Goal: Task Accomplishment & Management: Complete application form

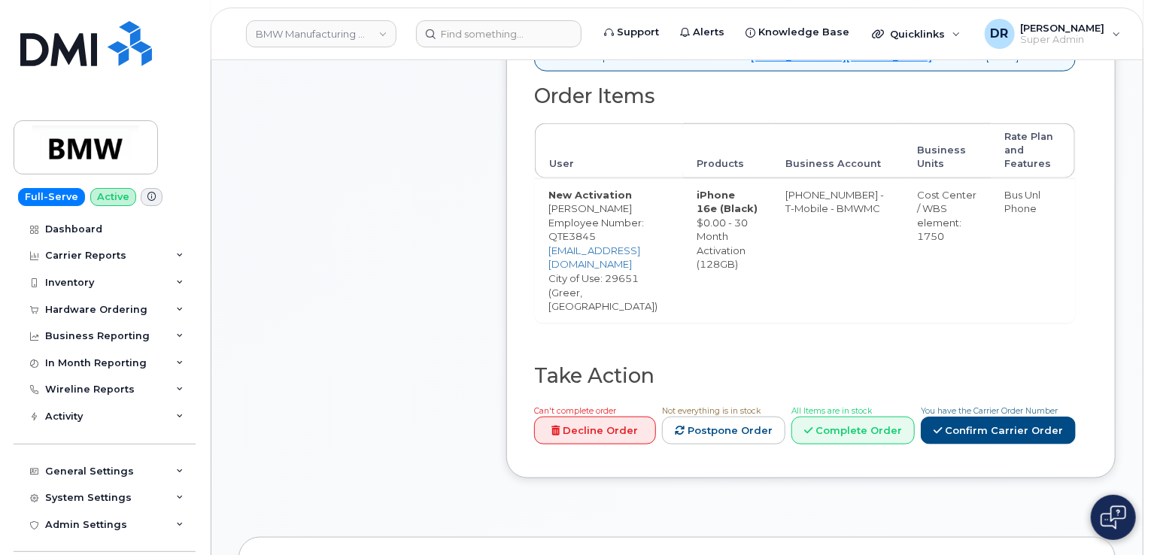
scroll to position [753, 0]
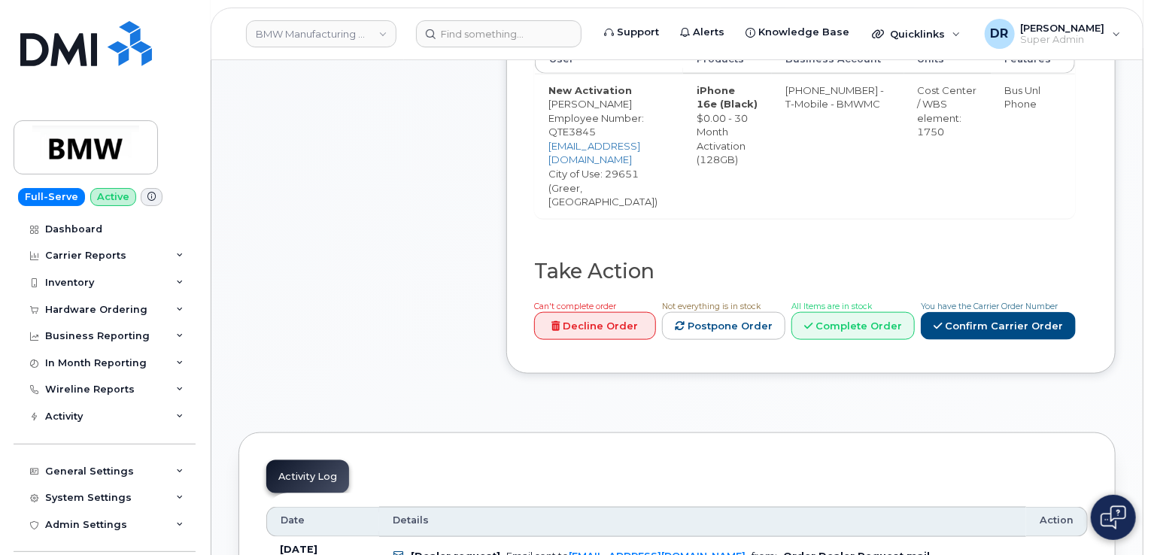
click at [1008, 299] on div "You have the Carrier Order Number Confirm Carrier Order" at bounding box center [998, 320] width 155 height 42
click at [1011, 312] on link "Confirm Carrier Order" at bounding box center [998, 326] width 155 height 28
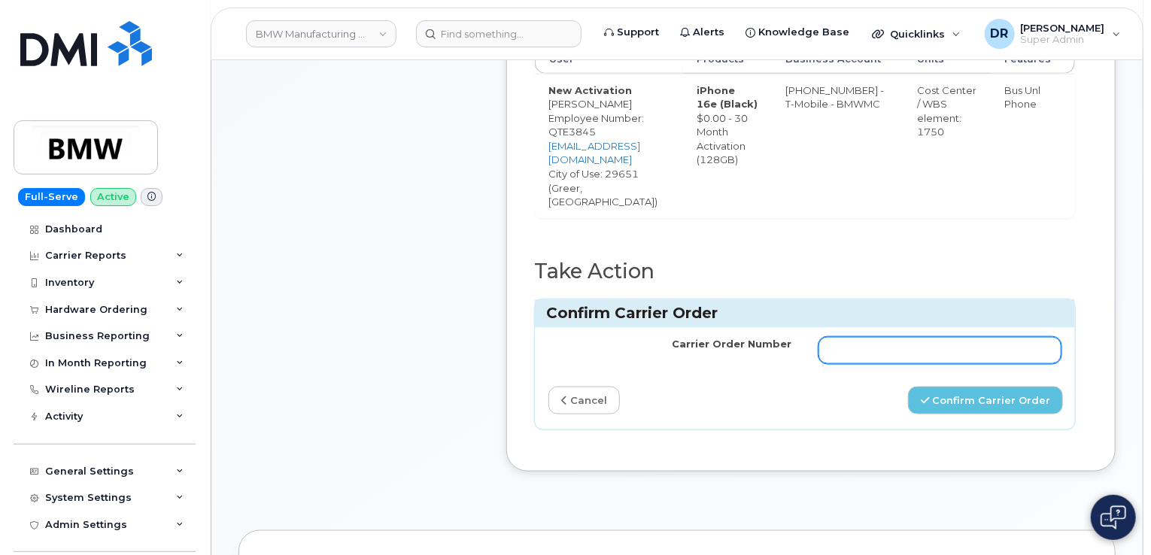
click at [980, 337] on input "Carrier Order Number" at bounding box center [940, 350] width 243 height 27
paste input "771690504"
type input "771690504"
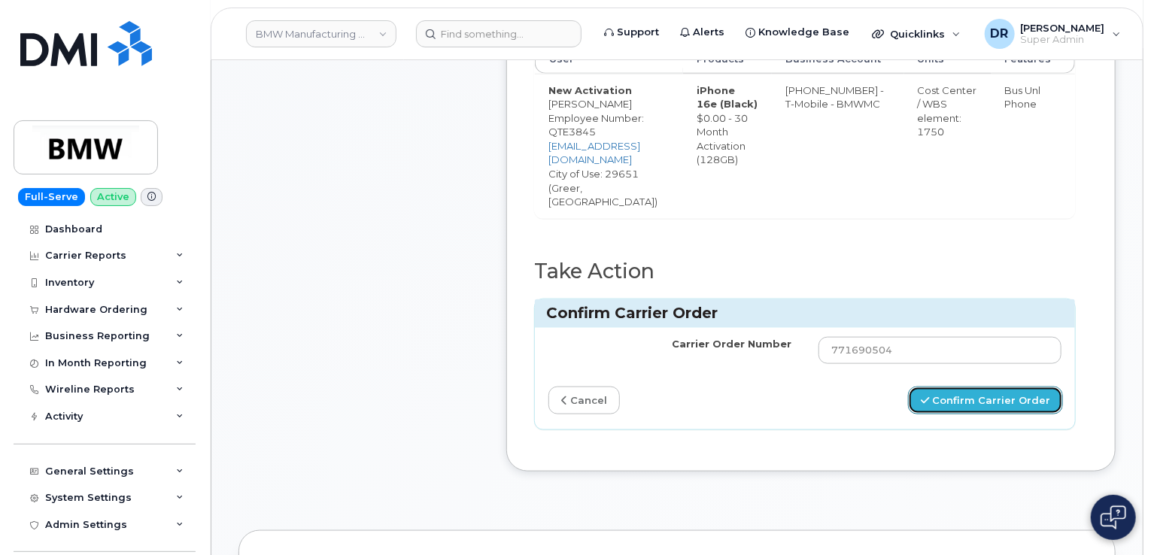
drag, startPoint x: 986, startPoint y: 386, endPoint x: 921, endPoint y: 313, distance: 97.6
click at [984, 387] on button "Confirm Carrier Order" at bounding box center [985, 401] width 155 height 28
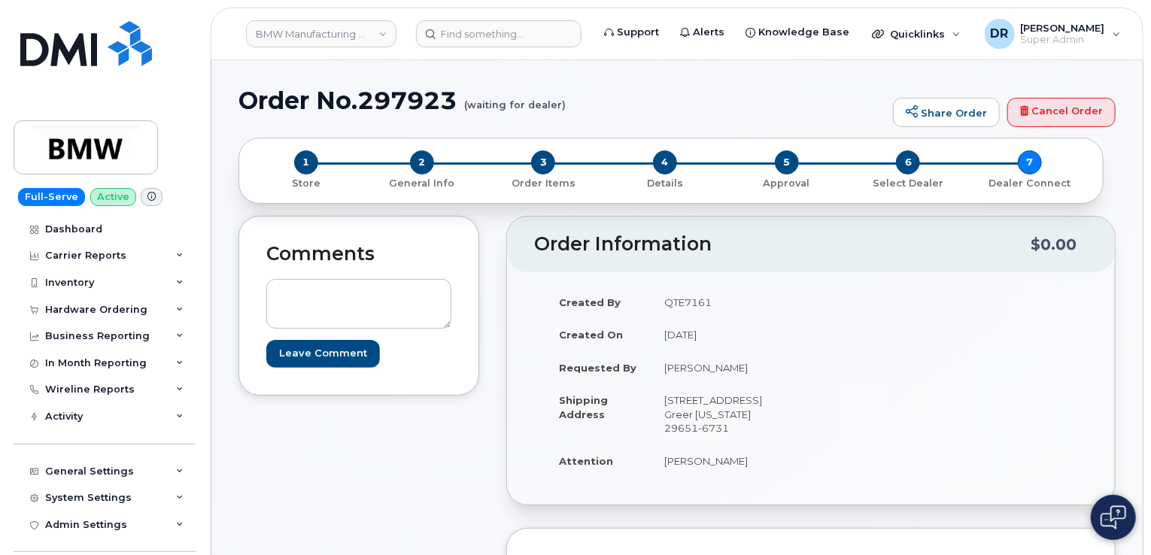
scroll to position [402, 0]
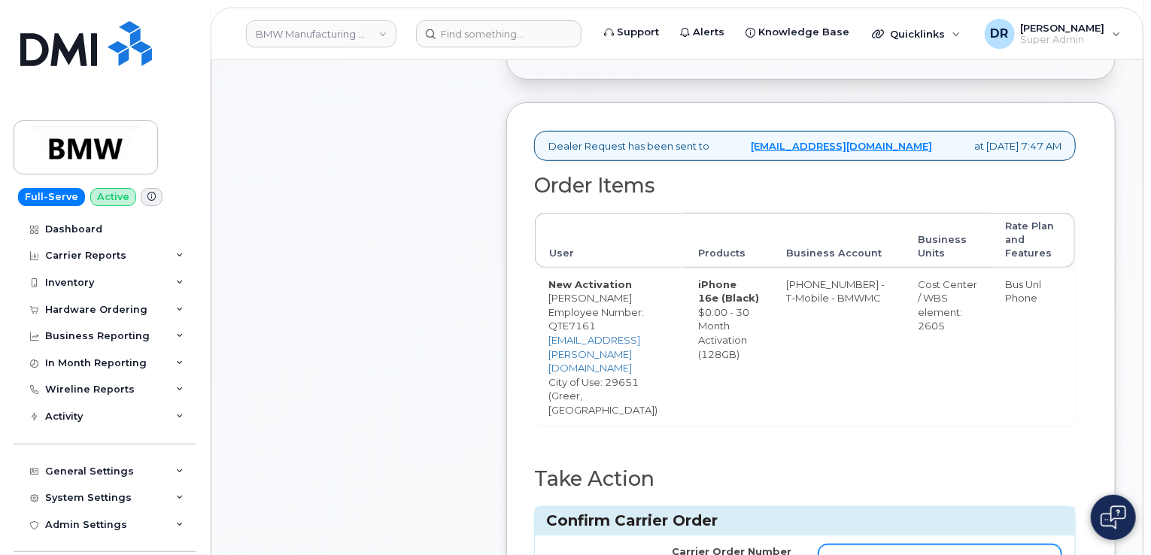
type input "771690589"
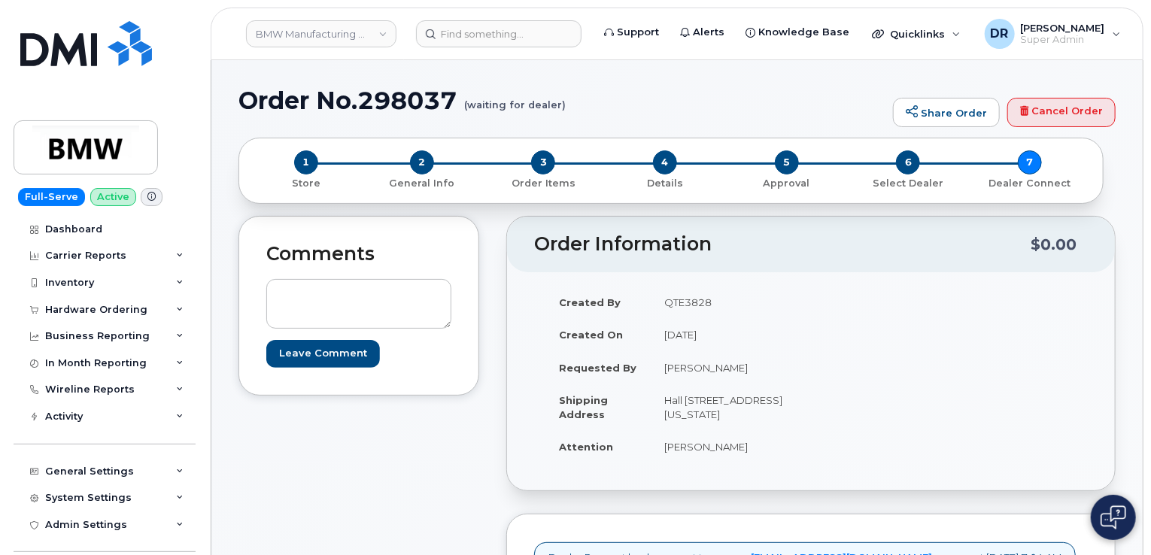
scroll to position [430, 0]
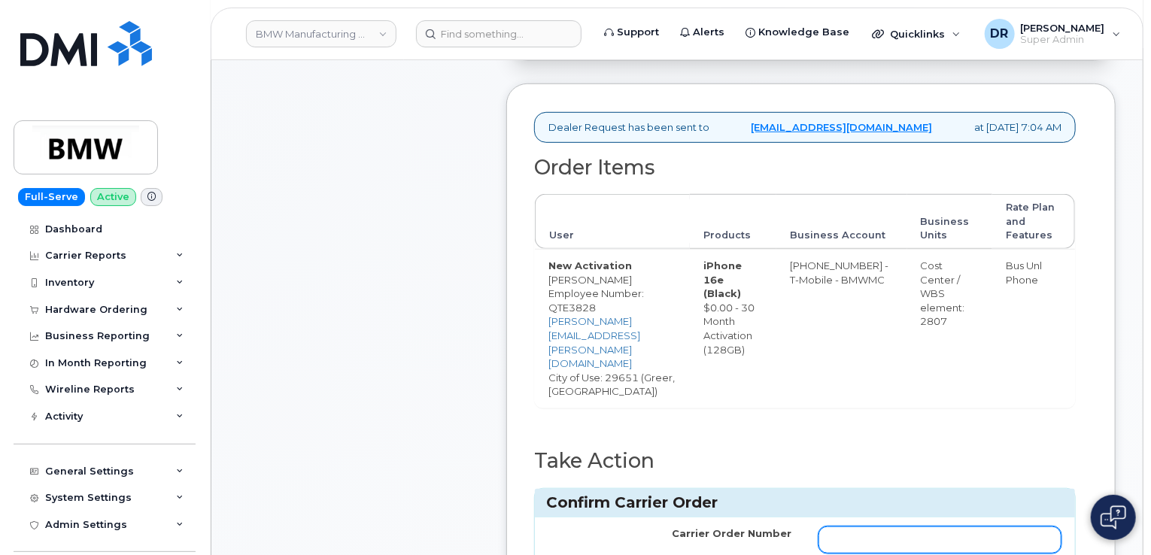
click at [940, 540] on input "Carrier Order Number" at bounding box center [940, 540] width 243 height 27
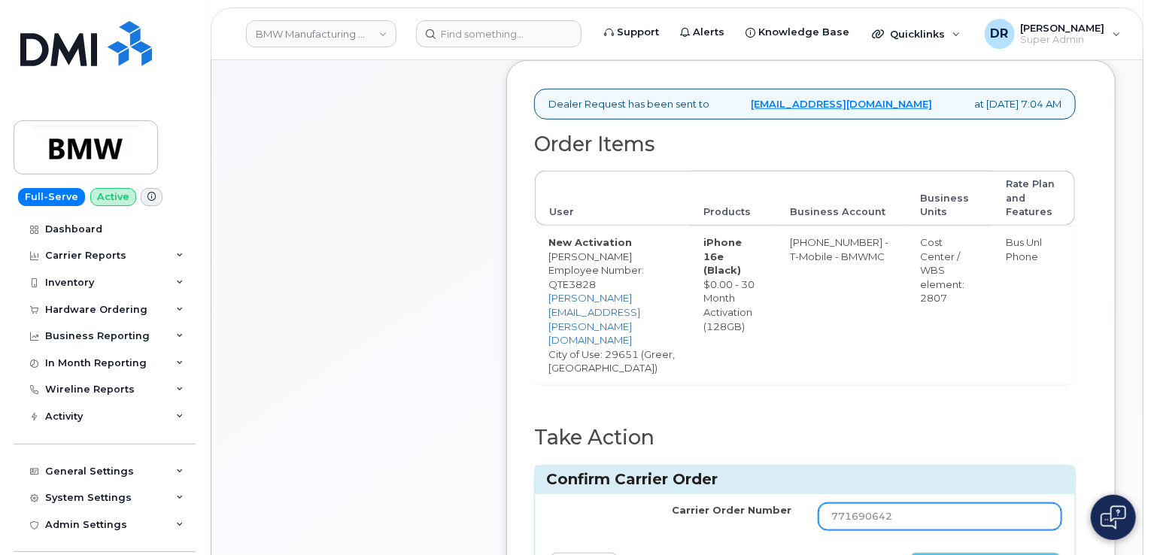
type input "771690642"
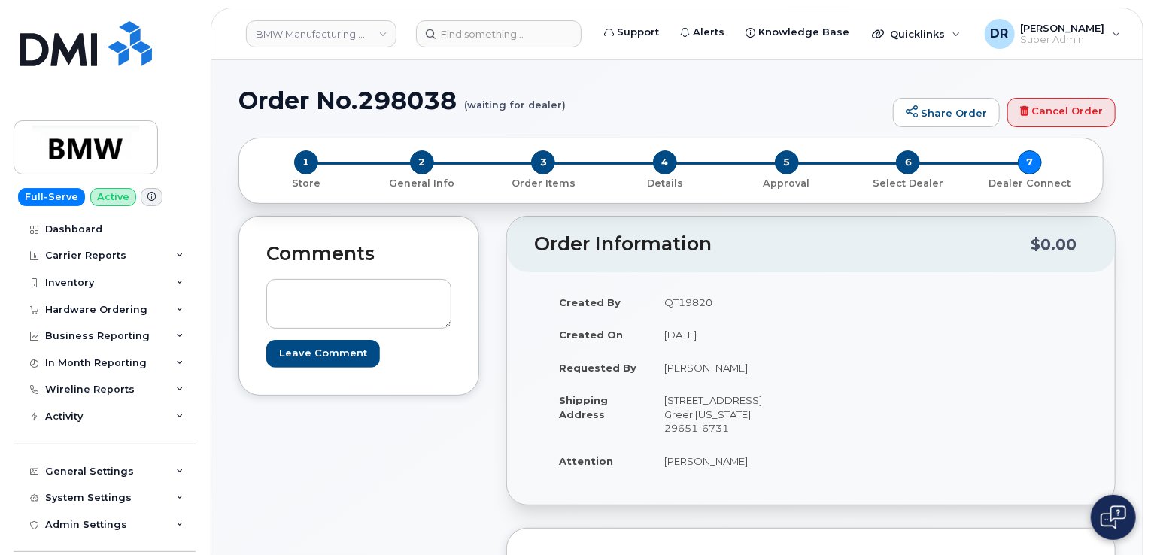
scroll to position [388, 0]
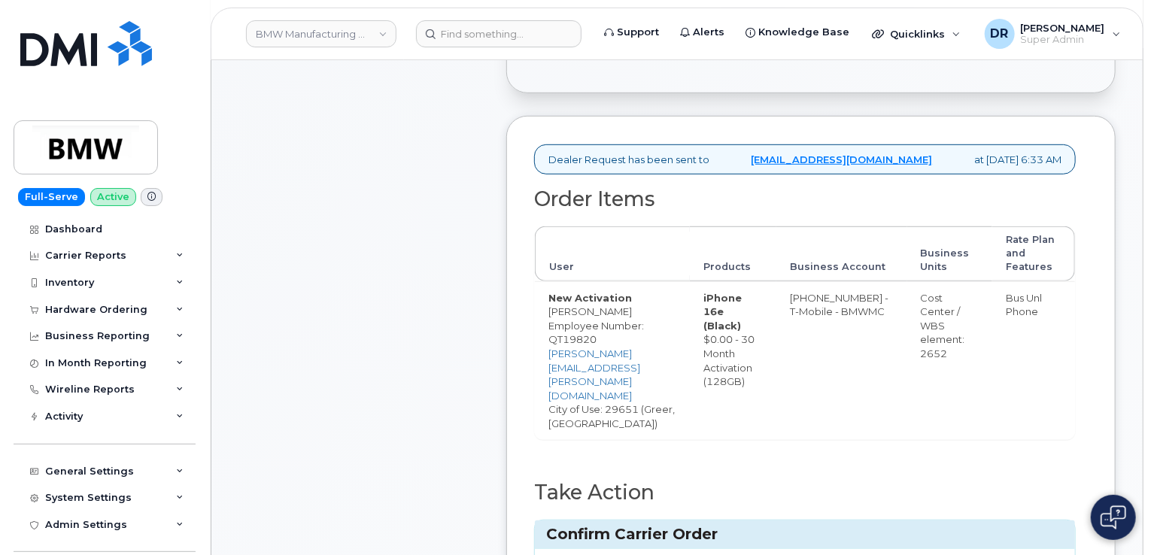
type input "771690693"
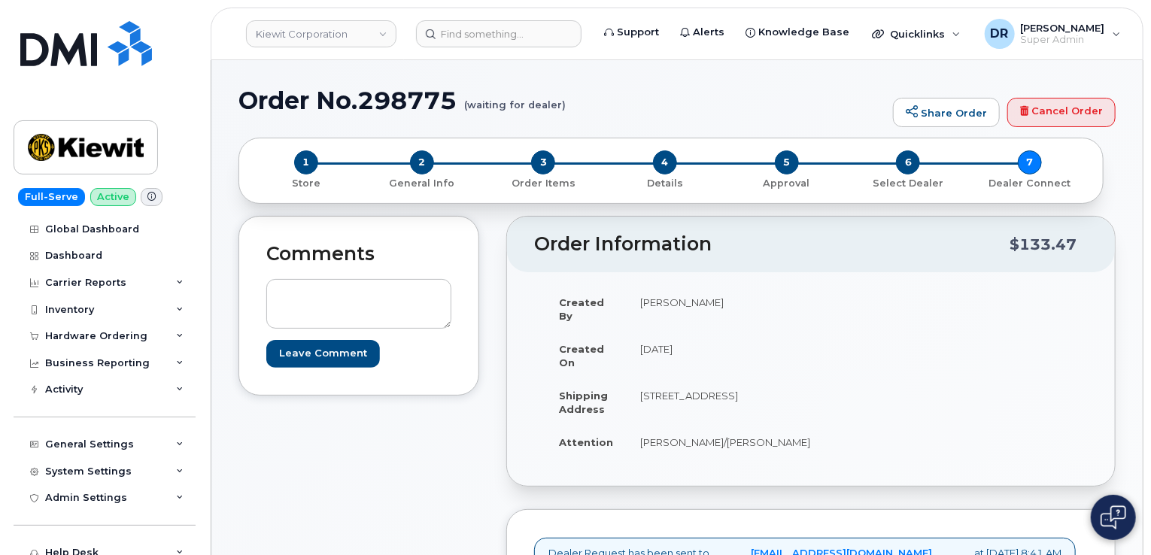
scroll to position [461, 0]
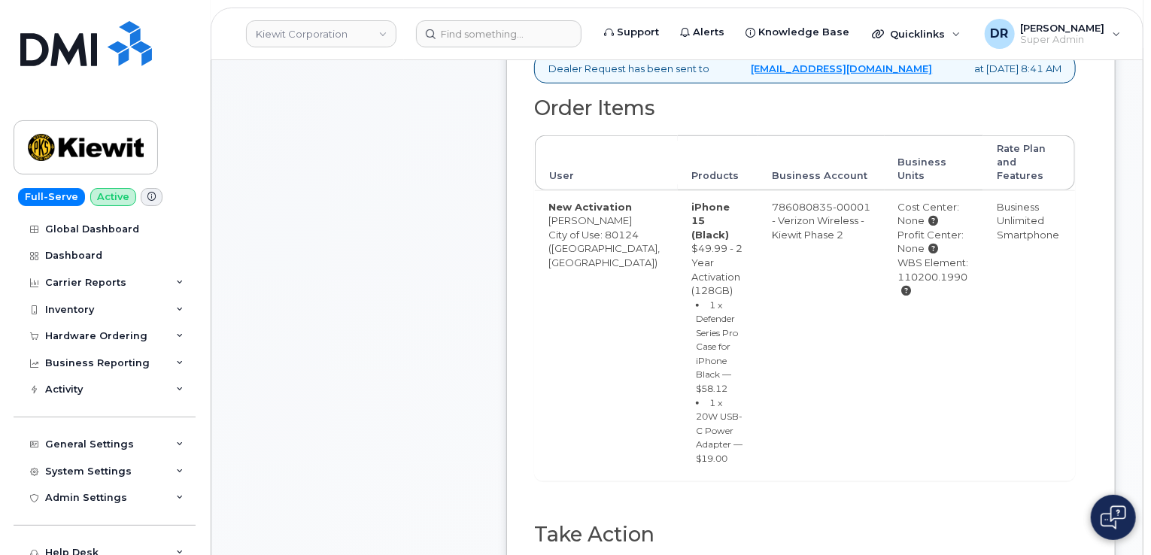
type input "MB3000589476335"
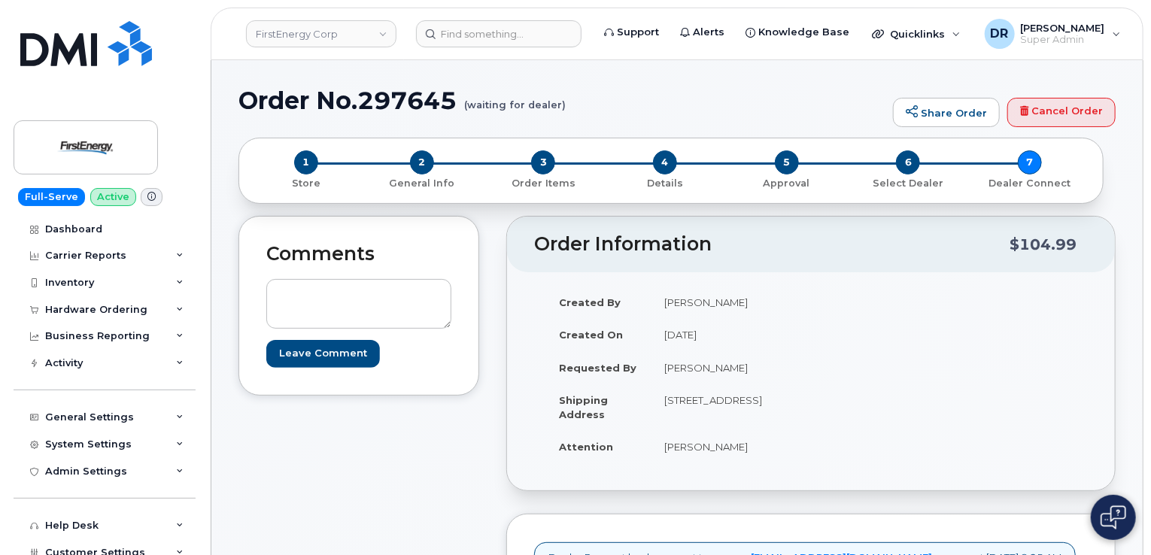
scroll to position [536, 0]
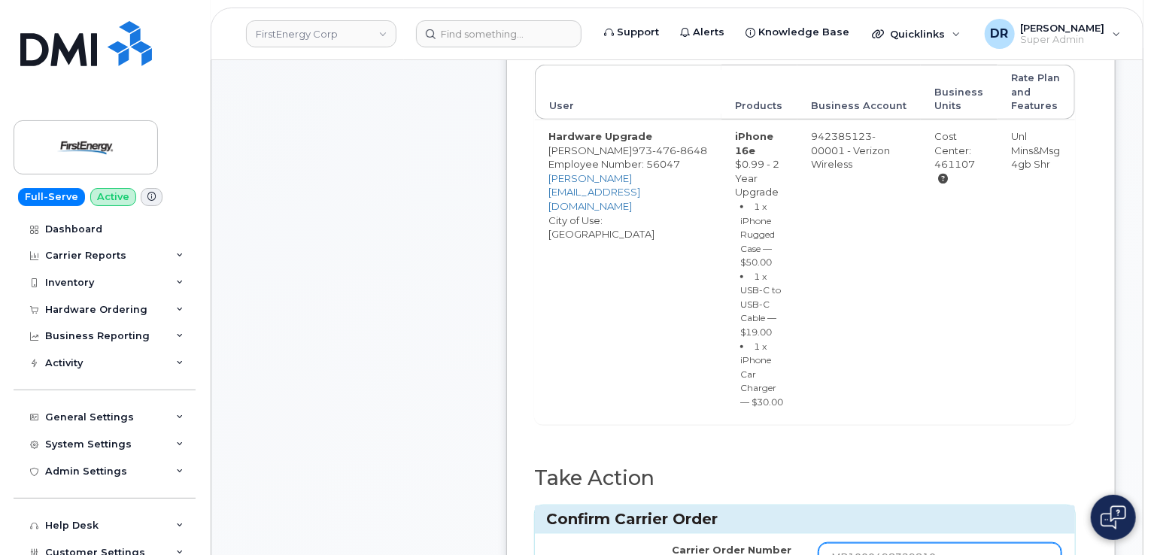
type input "MB1000498329810"
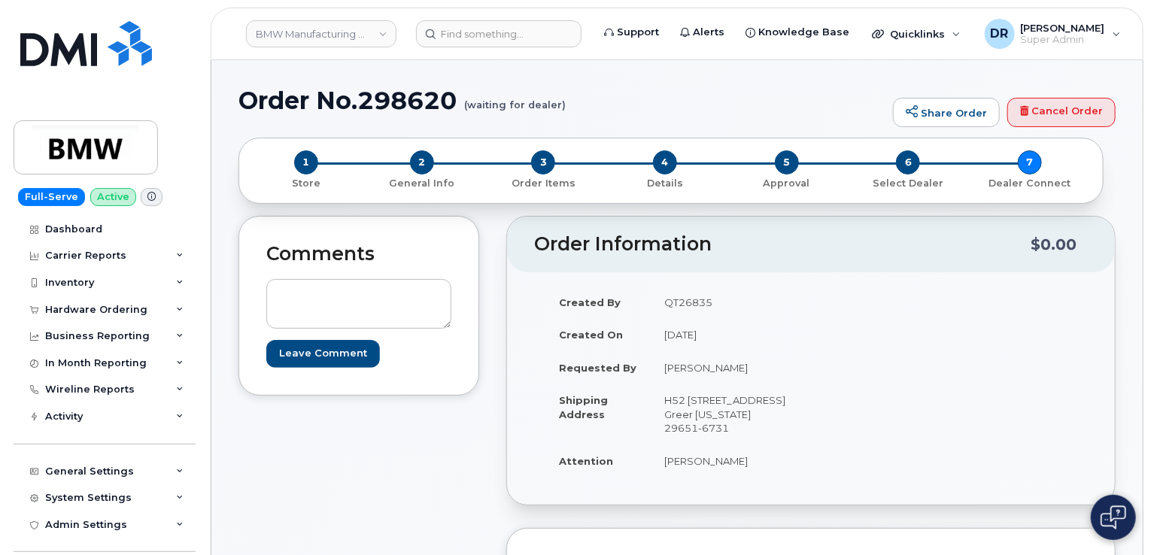
scroll to position [402, 0]
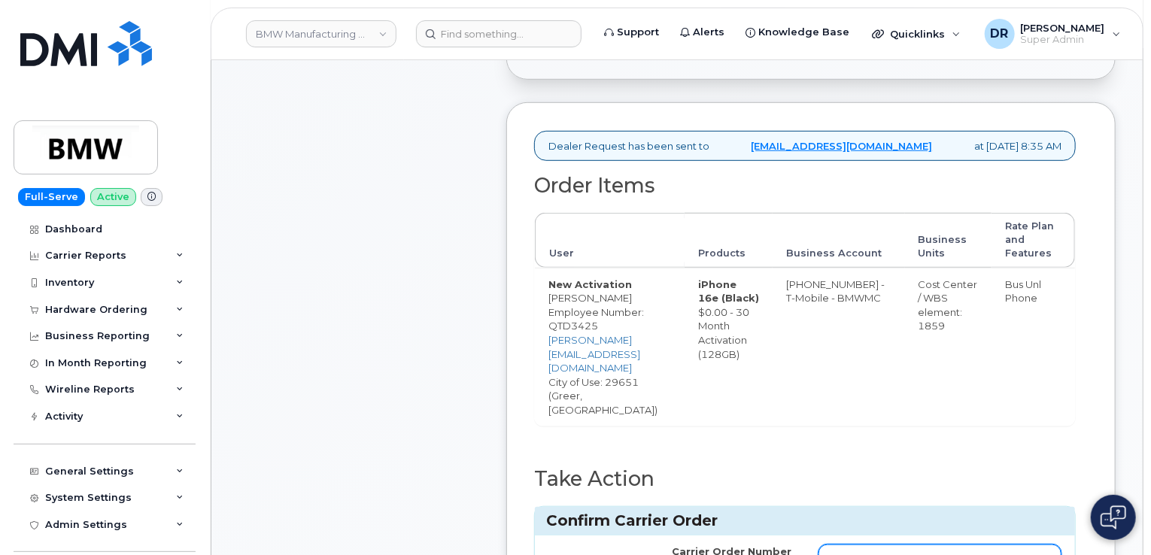
type input "771691180"
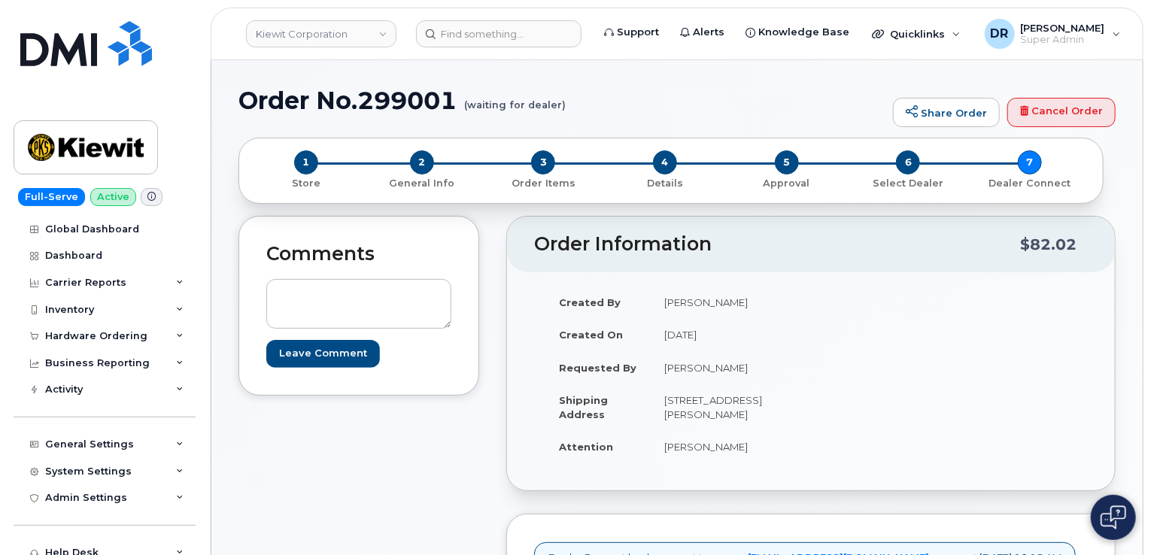
scroll to position [466, 0]
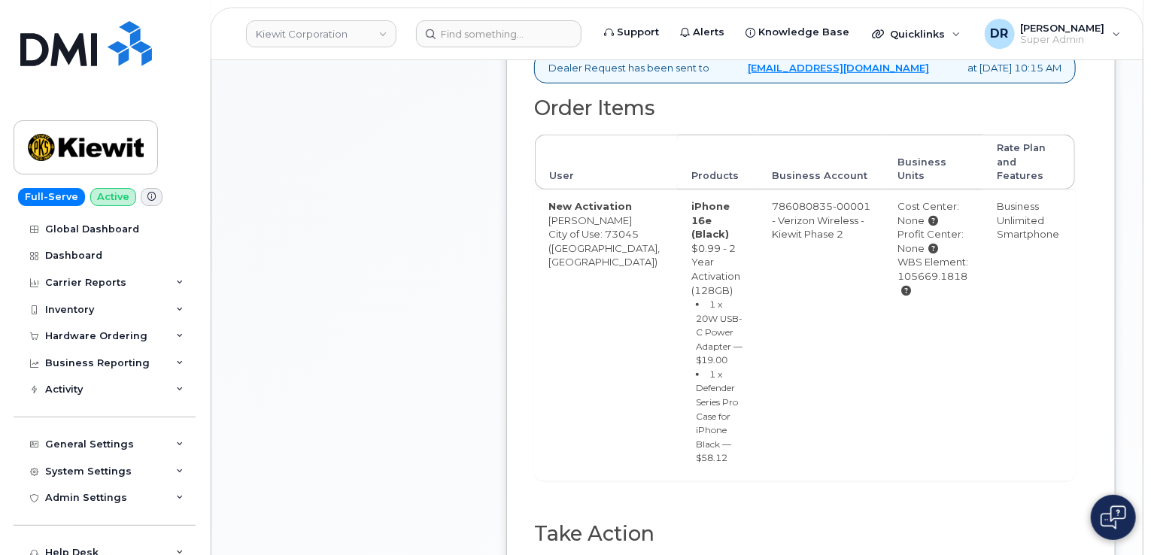
type input "MB1000498386692"
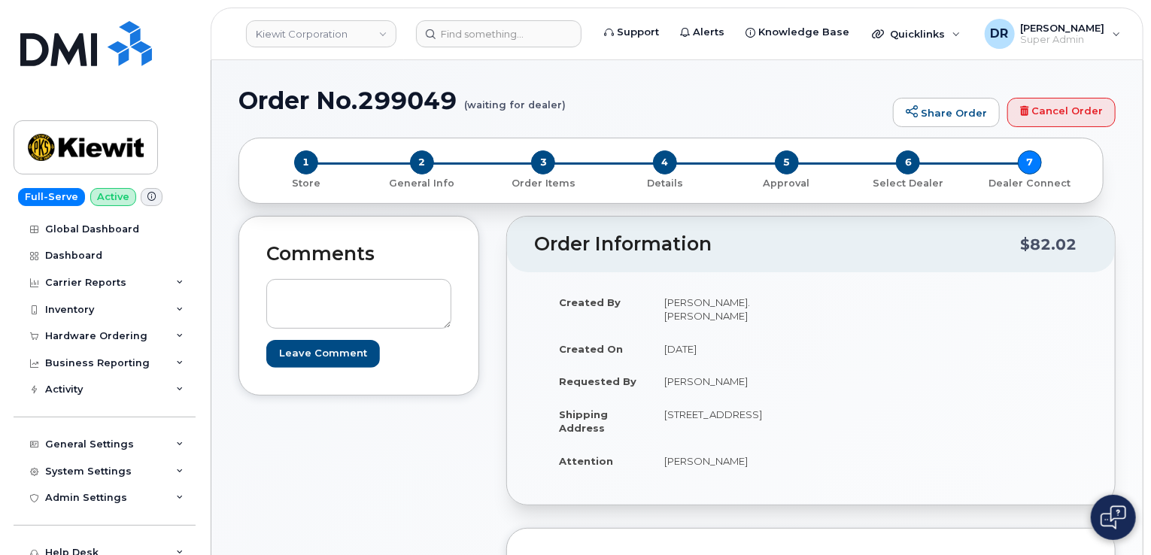
scroll to position [550, 0]
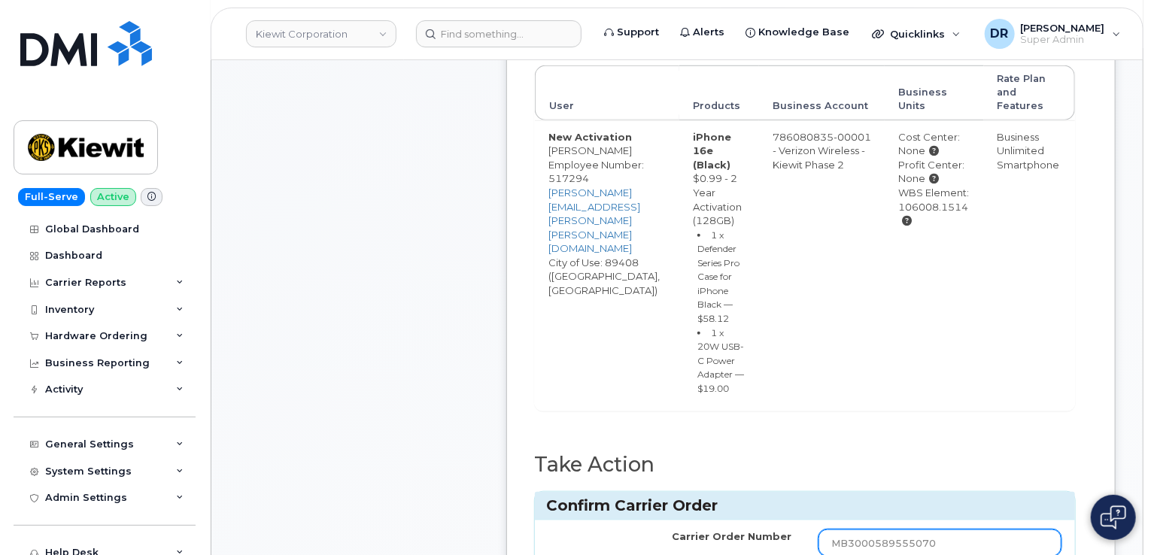
type input "MB3000589555070"
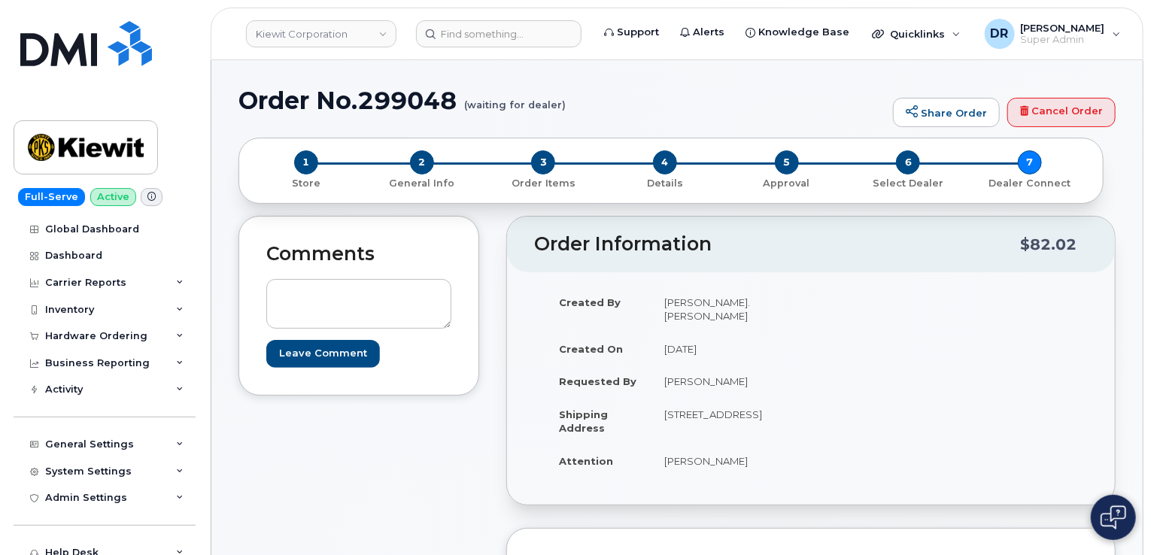
scroll to position [550, 0]
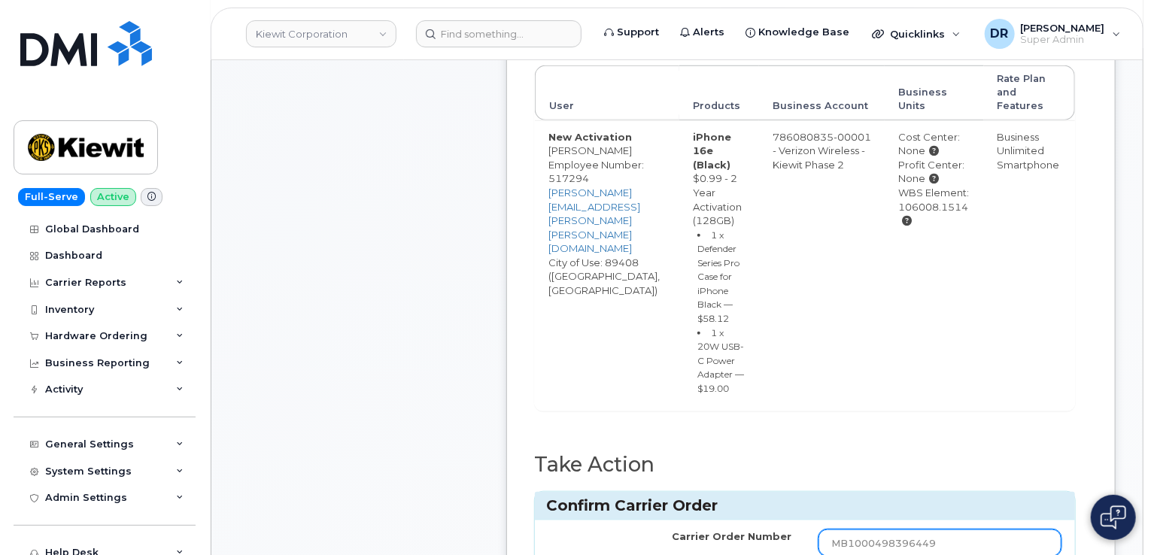
type input "MB1000498396449"
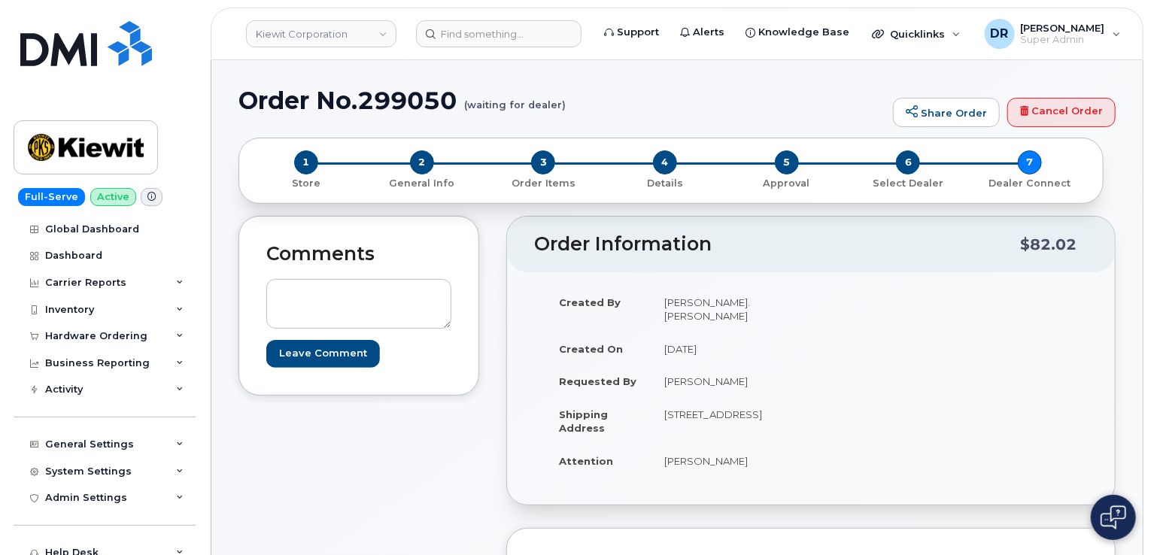
scroll to position [550, 0]
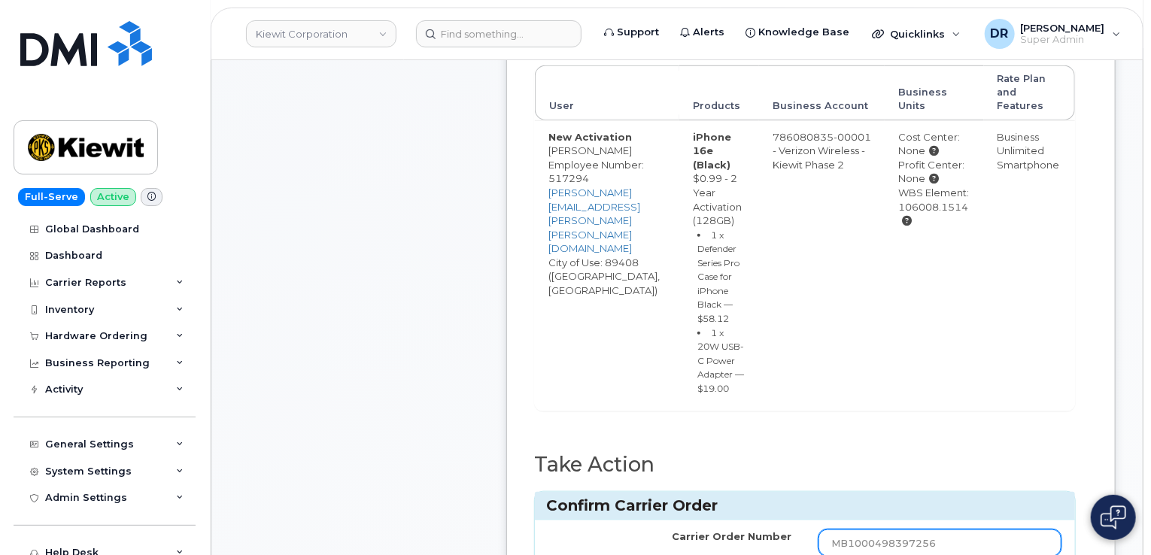
type input "MB1000498397256"
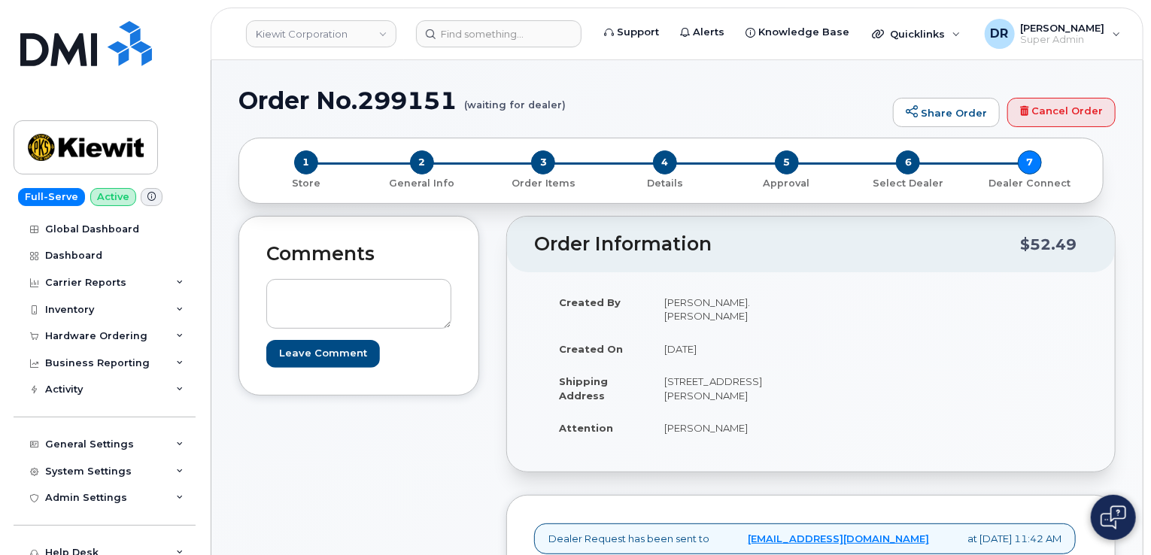
scroll to position [342, 0]
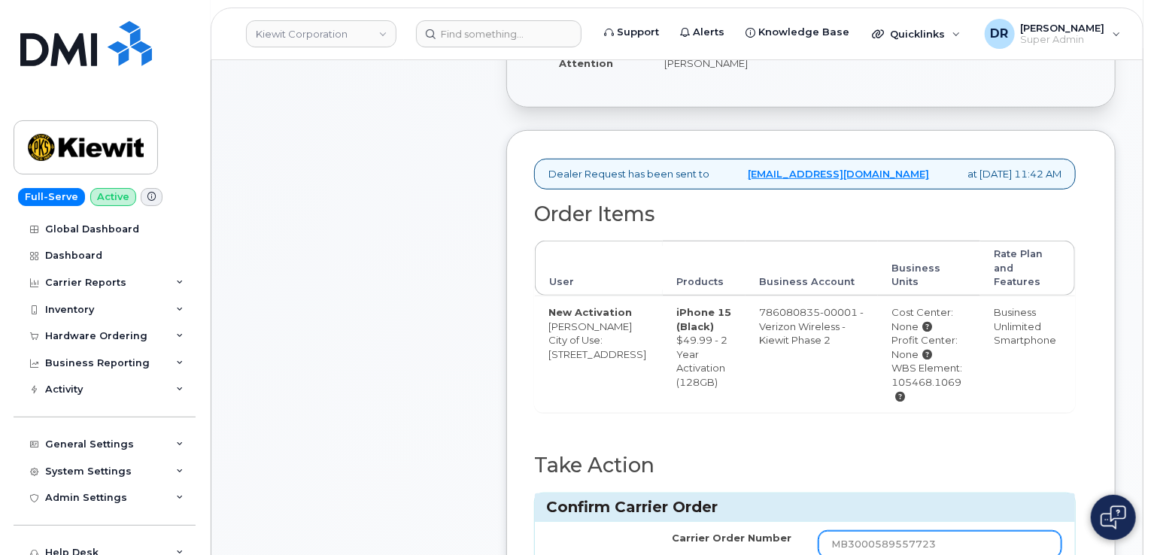
type input "MB3000589557723"
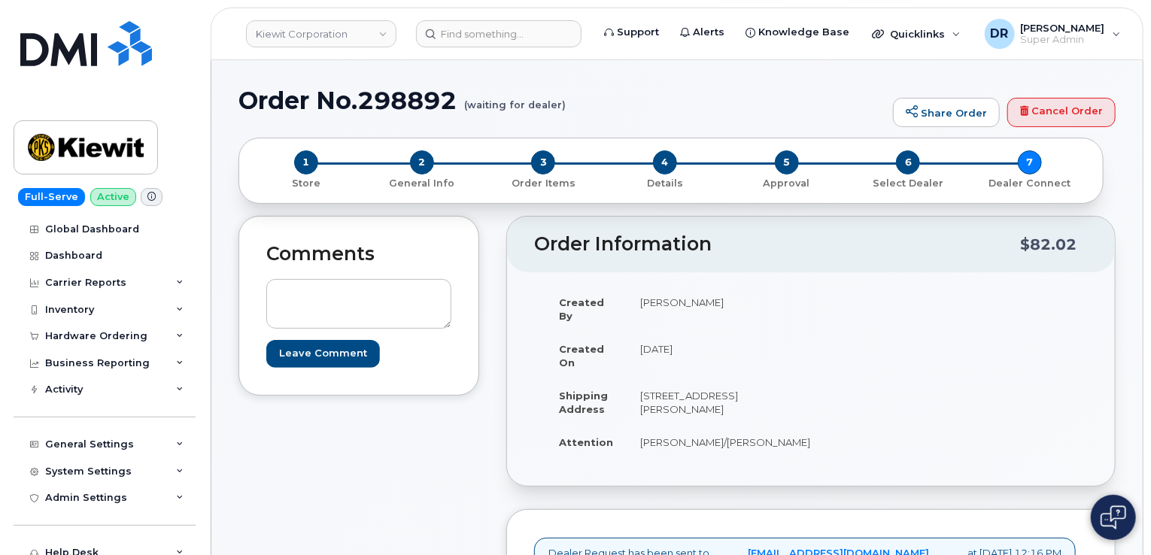
scroll to position [447, 0]
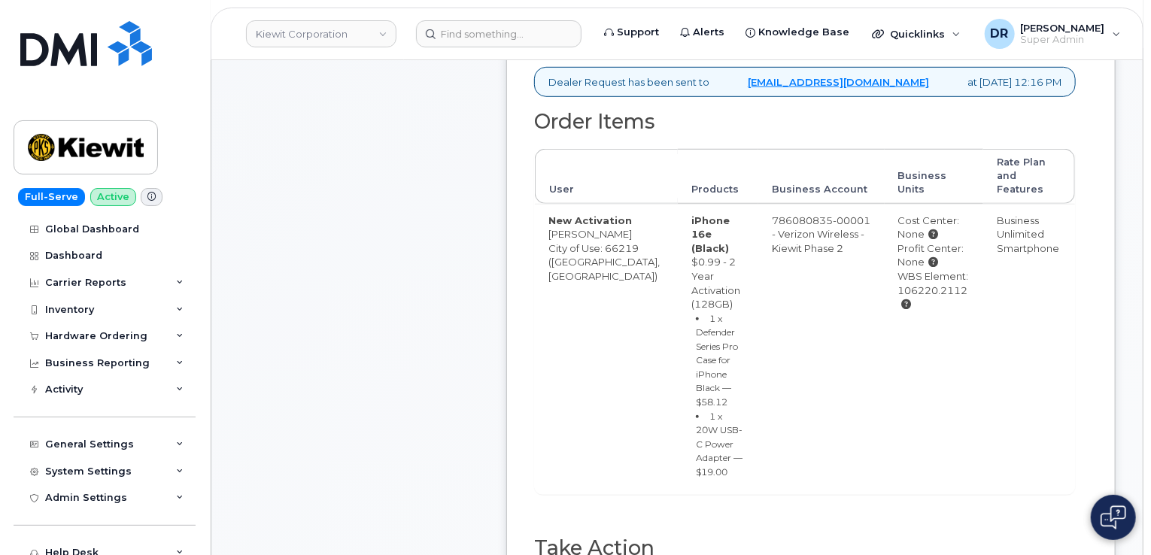
type input "MB3000589558608"
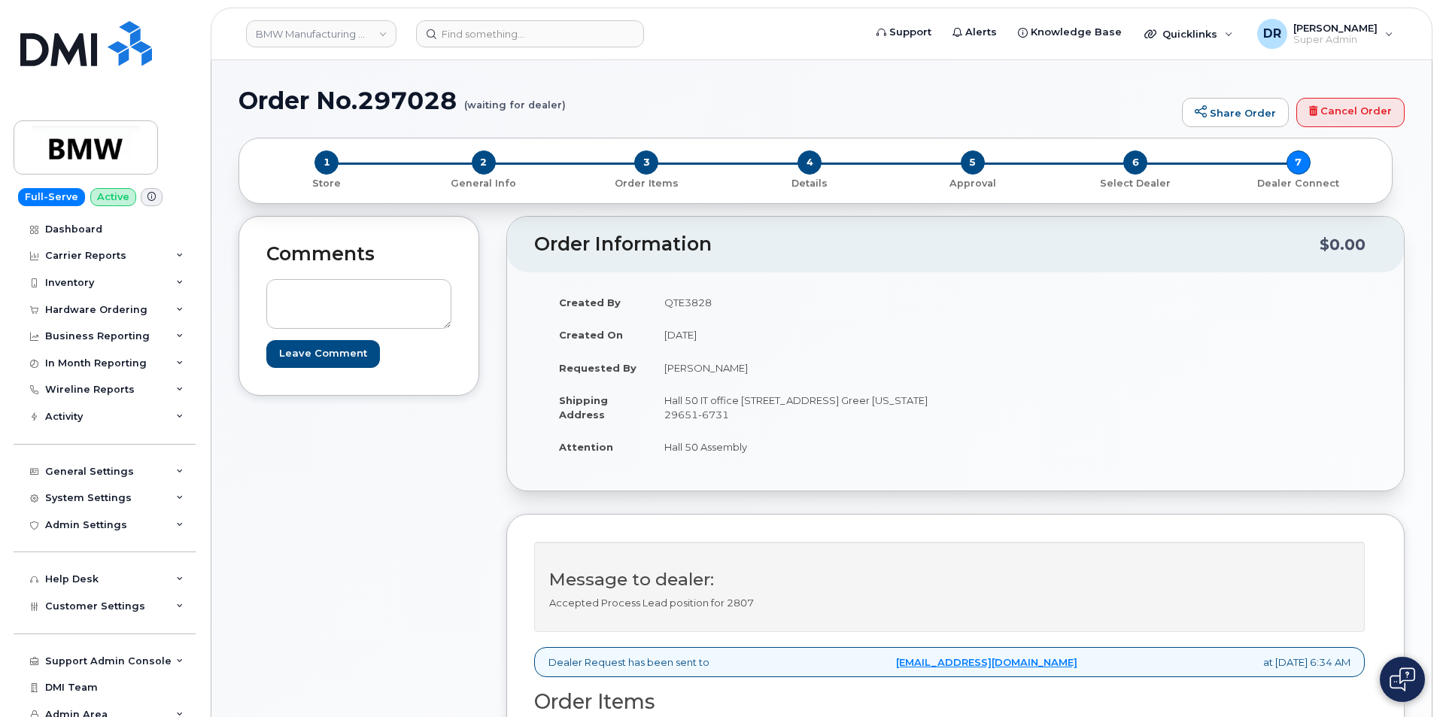
scroll to position [292, 0]
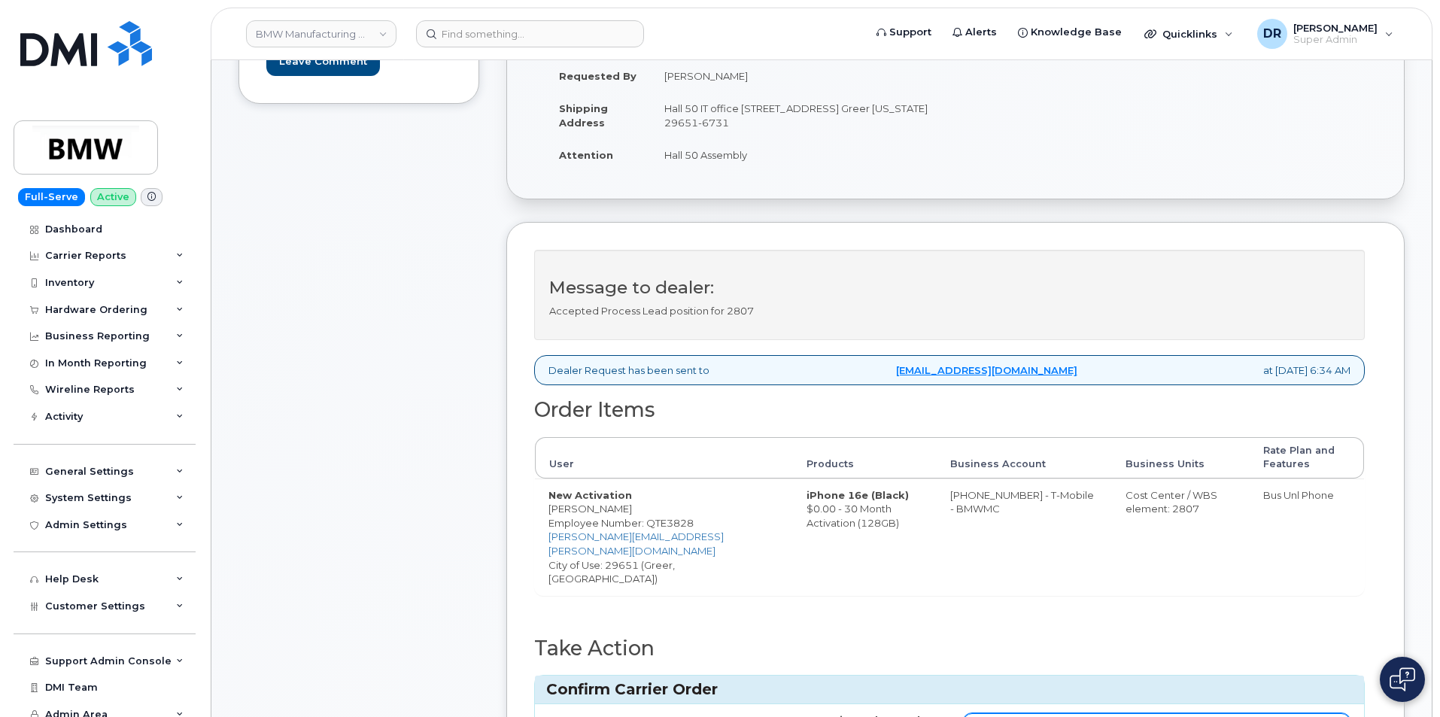
click at [1156, 713] on input "Carrier Order Number" at bounding box center [1157, 726] width 388 height 27
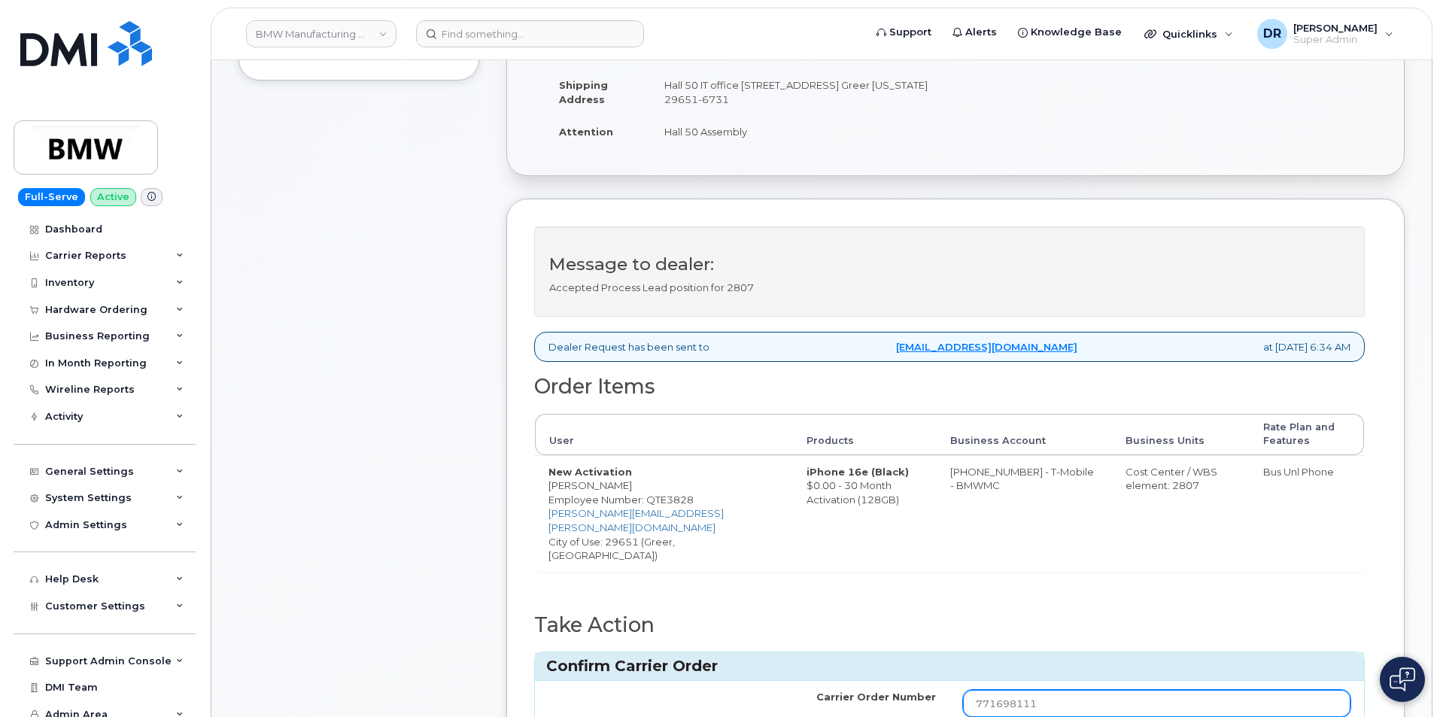
type input "771698111"
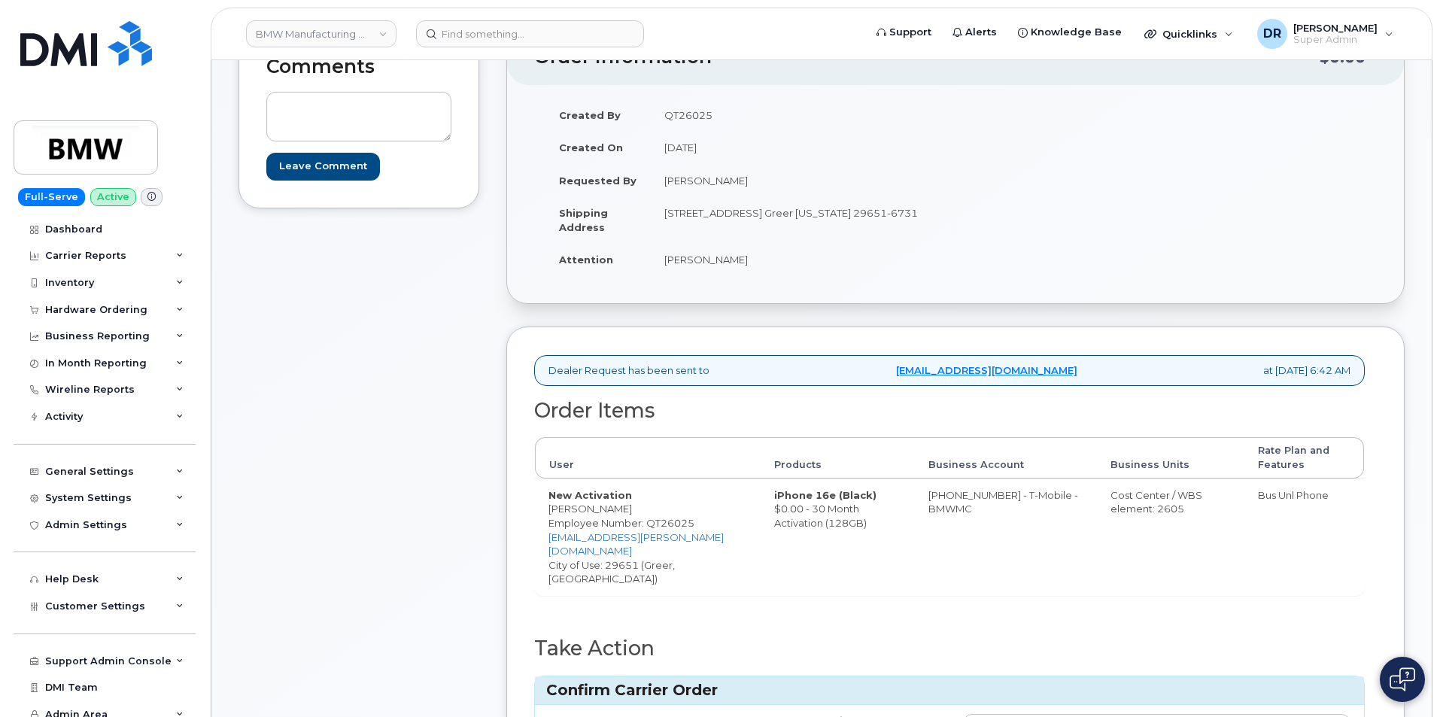
scroll to position [211, 0]
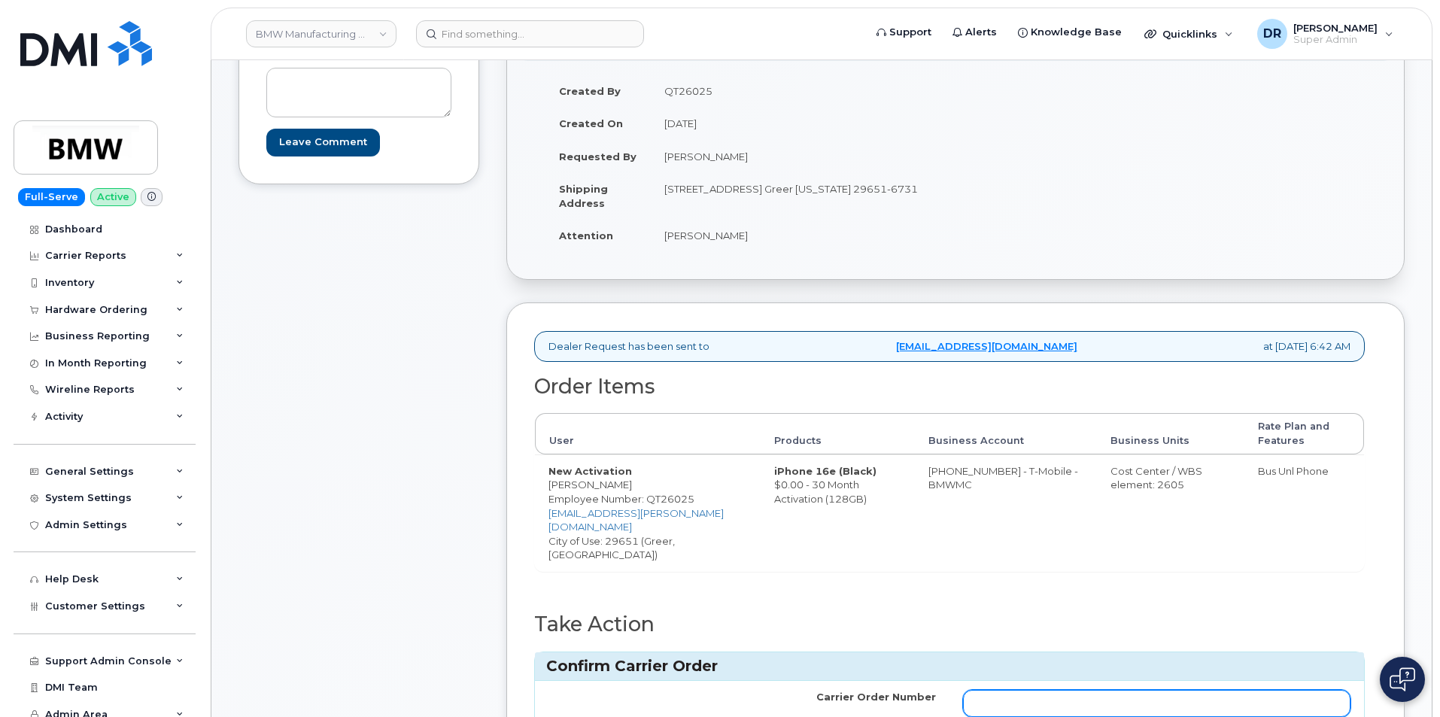
click at [1156, 703] on input "Carrier Order Number" at bounding box center [1157, 703] width 388 height 27
type input "771698142"
